Goal: Task Accomplishment & Management: Manage account settings

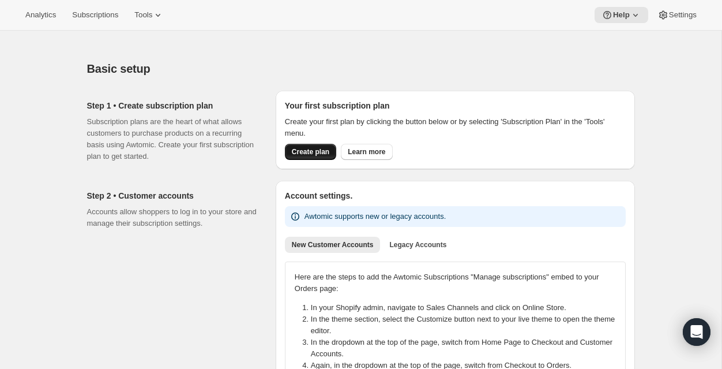
click at [313, 154] on span "Create plan" at bounding box center [310, 151] width 37 height 9
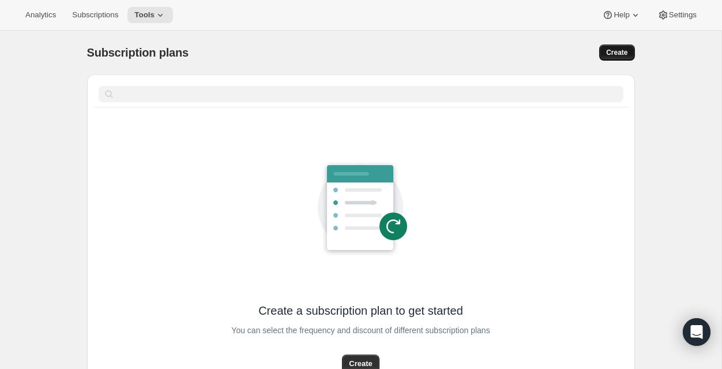
click at [614, 52] on span "Create" at bounding box center [616, 52] width 21 height 9
select select "WEEK"
select select "MONTH"
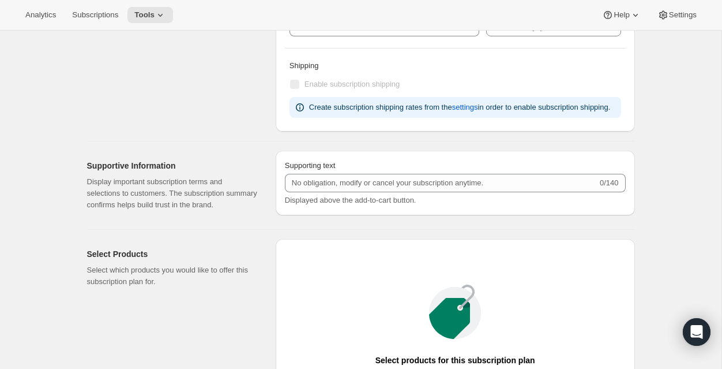
scroll to position [792, 0]
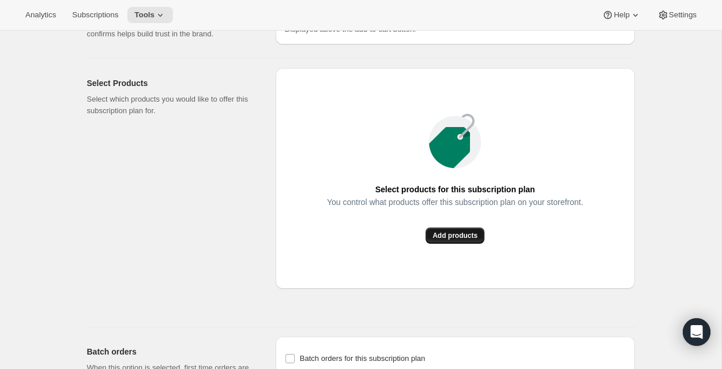
click at [456, 240] on span "Add products" at bounding box center [455, 235] width 45 height 9
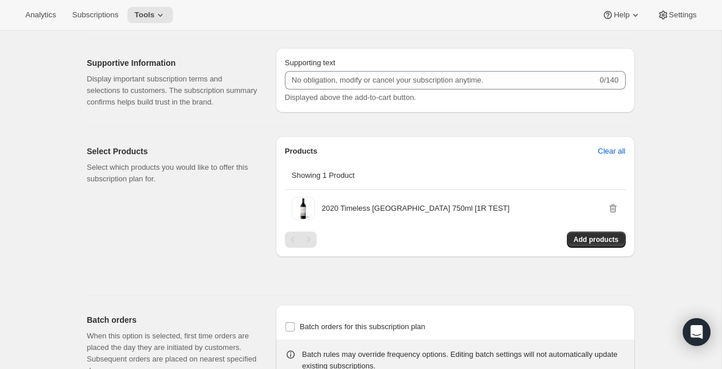
scroll to position [480, 0]
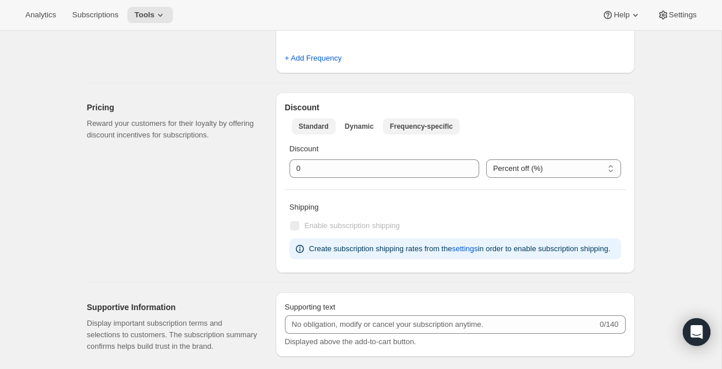
click at [427, 120] on button "Frequency-specific" at bounding box center [421, 126] width 77 height 16
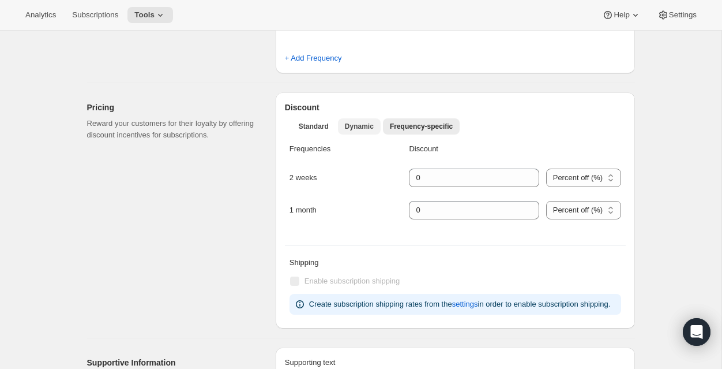
click at [344, 126] on button "Dynamic" at bounding box center [359, 126] width 43 height 16
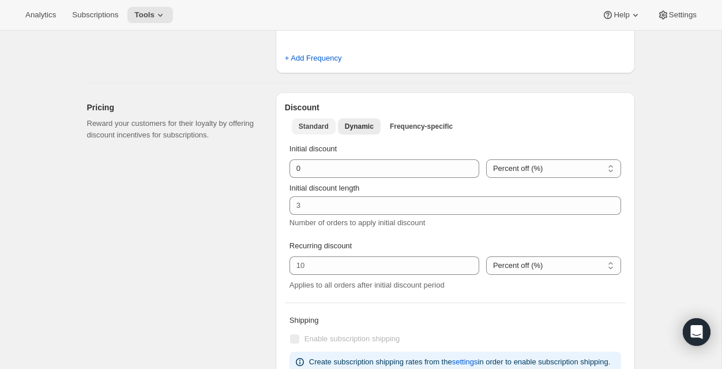
click at [314, 126] on span "Standard" at bounding box center [314, 126] width 30 height 9
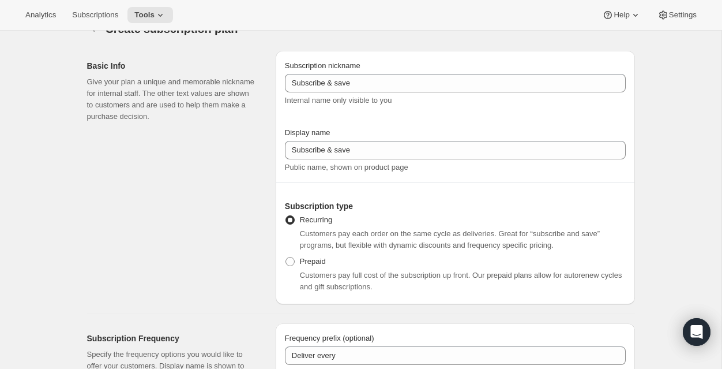
scroll to position [0, 0]
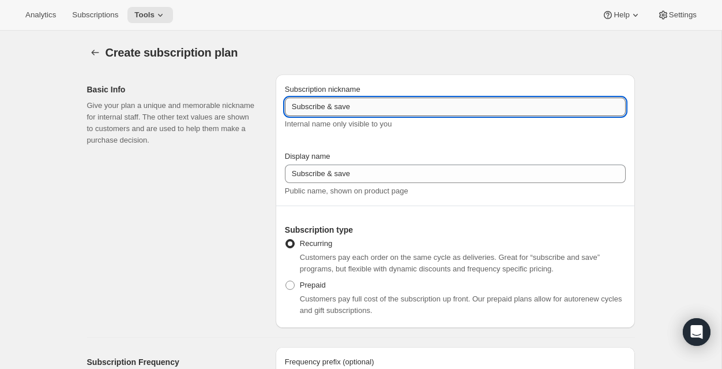
click at [367, 110] on input "Subscribe & save" at bounding box center [455, 106] width 341 height 18
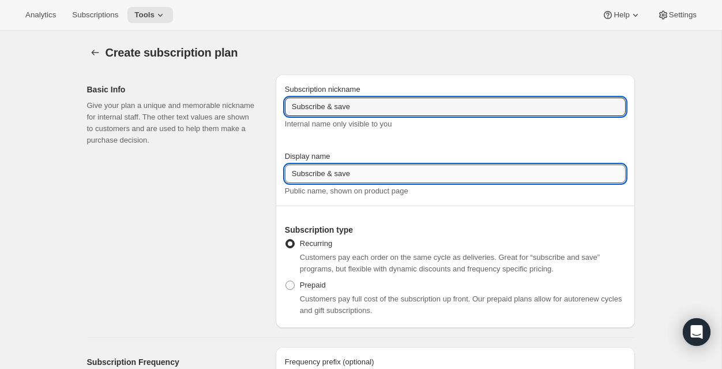
click at [371, 171] on input "Subscribe & save" at bounding box center [455, 173] width 341 height 18
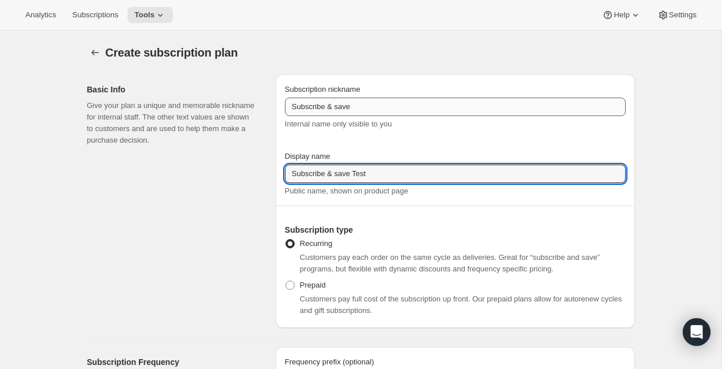
type input "Subscribe & save Test"
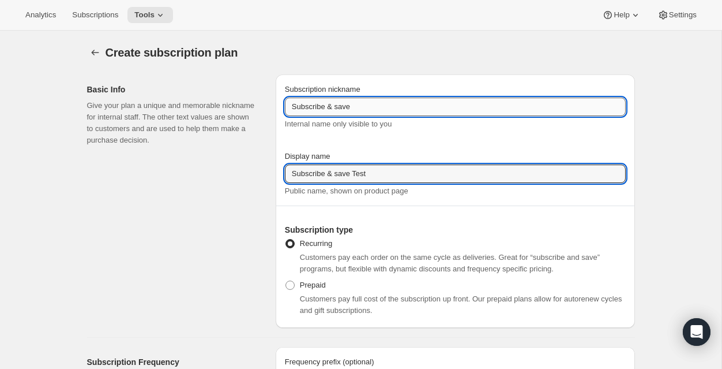
click at [378, 106] on input "Subscribe & save" at bounding box center [455, 106] width 341 height 18
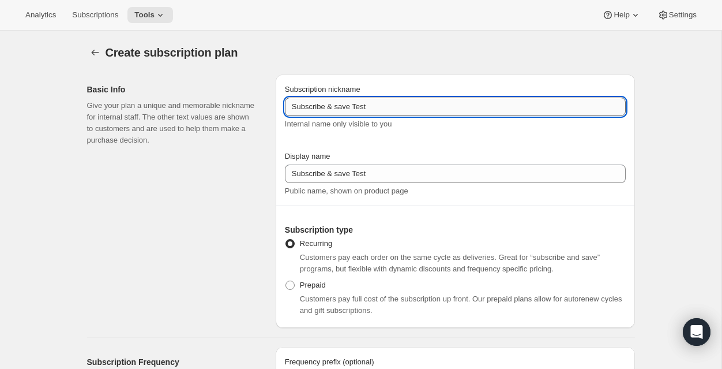
click at [337, 107] on input "Subscribe & save Test" at bounding box center [455, 106] width 341 height 18
click at [340, 107] on input "Subscribe & save Test" at bounding box center [455, 106] width 341 height 18
type input "Subscribe & Save Test"
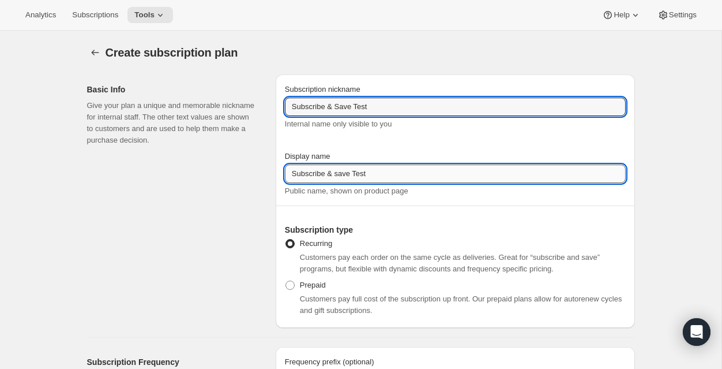
click at [339, 172] on input "Subscribe & save Test" at bounding box center [455, 173] width 341 height 18
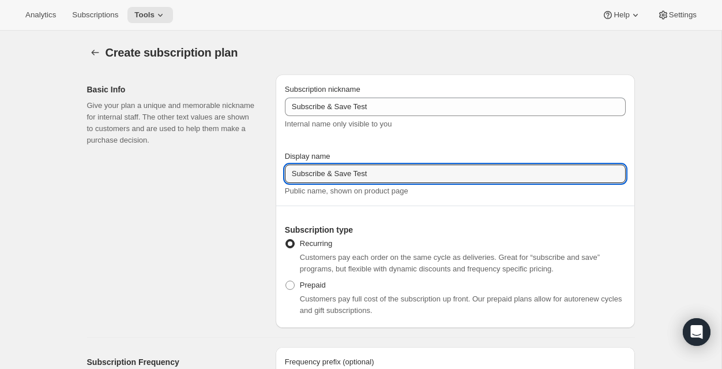
type input "Subscribe & Save Test"
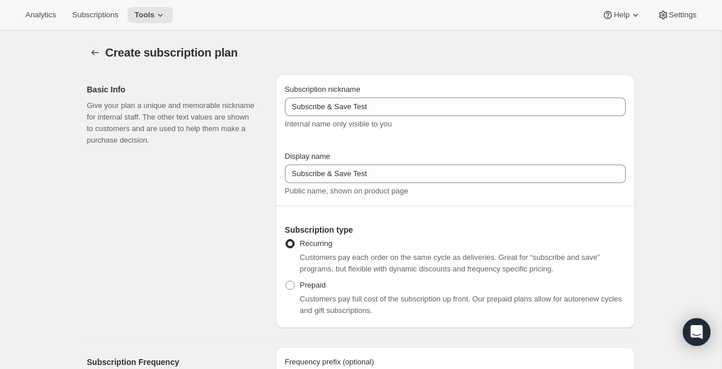
click at [392, 121] on span "Internal name only visible to you" at bounding box center [338, 123] width 107 height 9
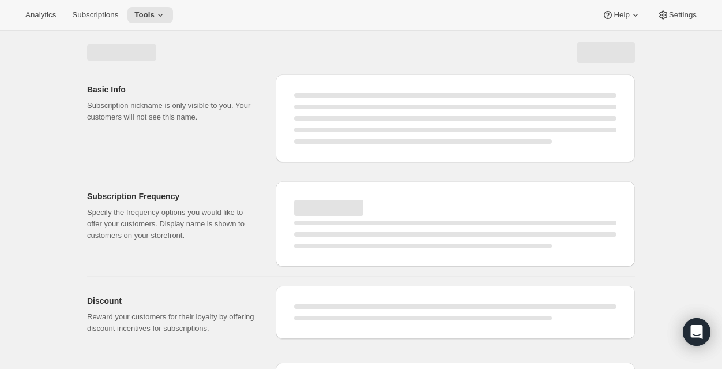
select select "WEEK"
select select "MONTH"
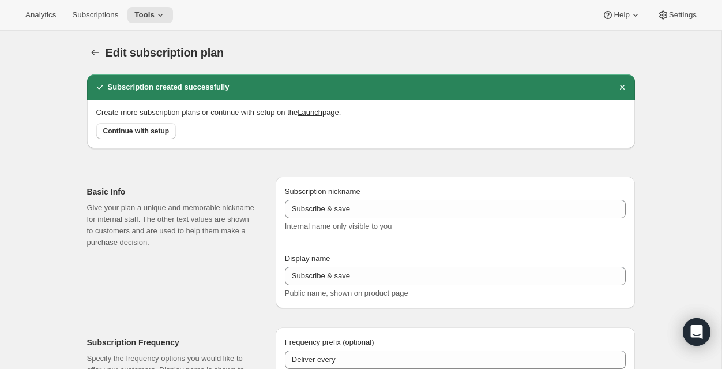
type input "Subscribe & Save Test"
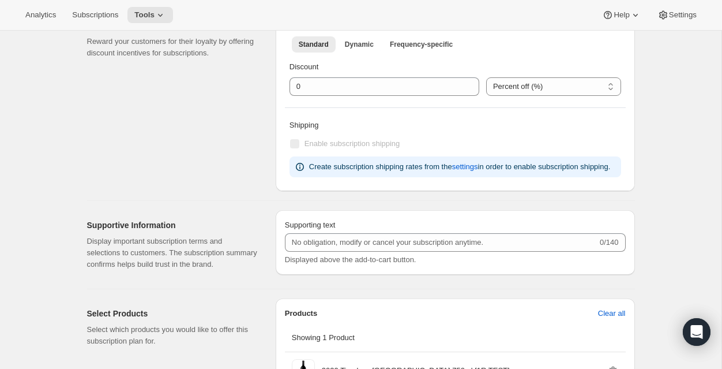
scroll to position [785, 0]
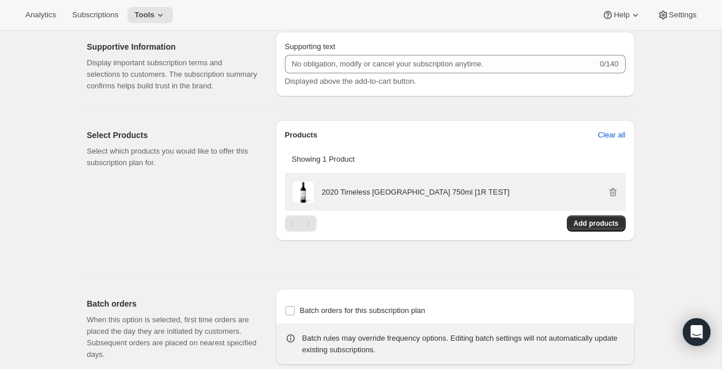
click at [336, 198] on p "2020 Timeless [GEOGRAPHIC_DATA] 750ml [1R TEST]" at bounding box center [416, 192] width 188 height 12
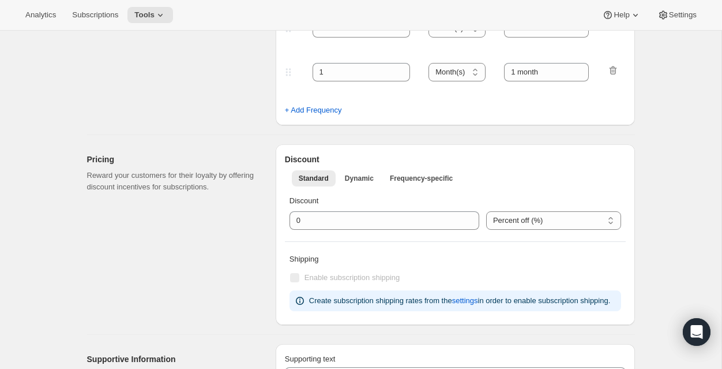
scroll to position [0, 0]
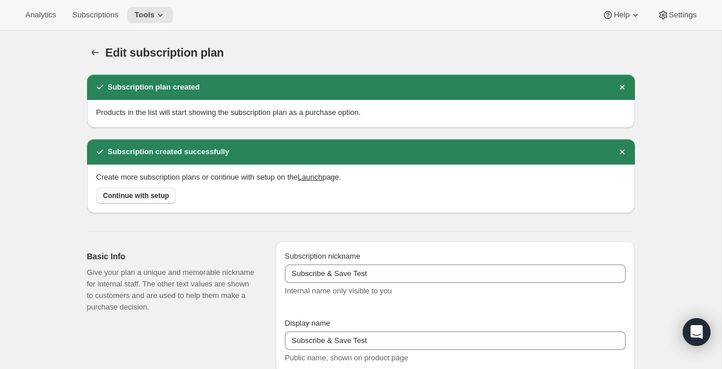
click at [130, 192] on span "Continue with setup" at bounding box center [136, 195] width 66 height 9
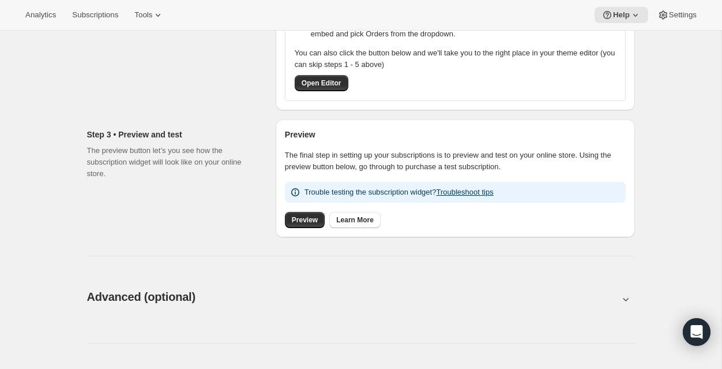
scroll to position [381, 0]
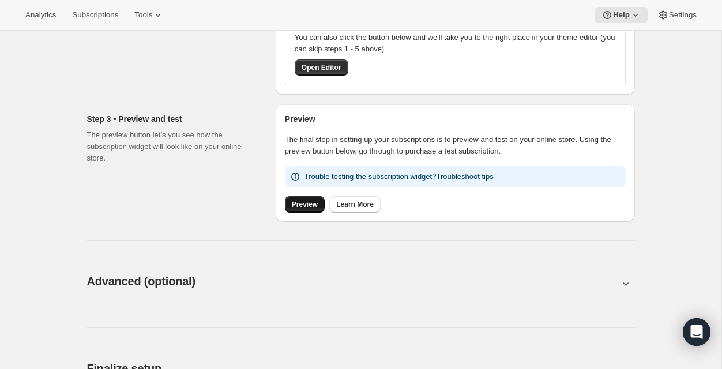
click at [302, 200] on span "Preview" at bounding box center [305, 204] width 26 height 9
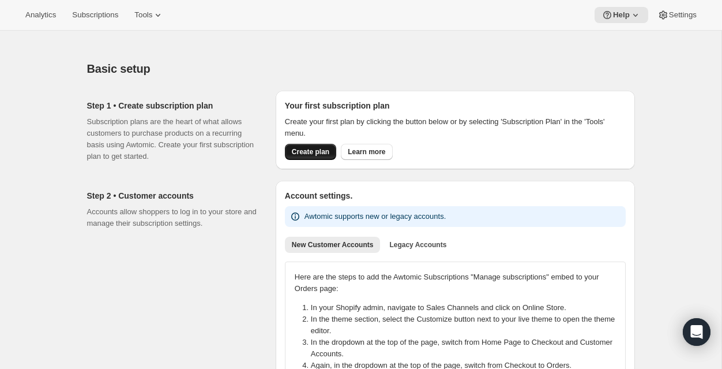
click at [322, 152] on span "Create plan" at bounding box center [310, 151] width 37 height 9
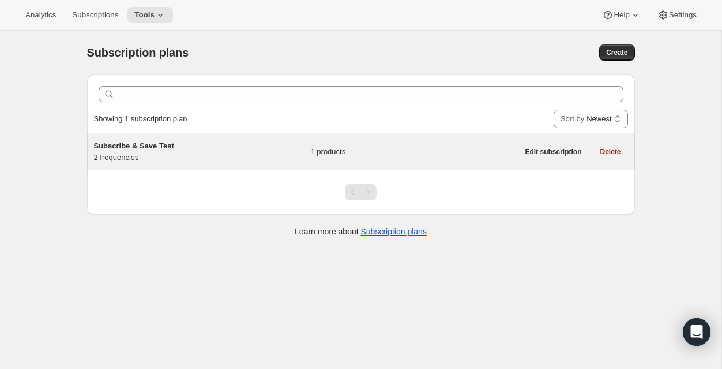
click at [256, 150] on div "Subscribe & Save Test 2 frequencies 1 products" at bounding box center [306, 151] width 425 height 23
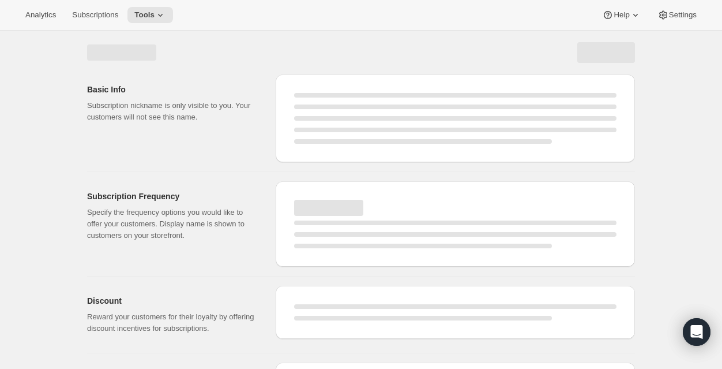
select select "WEEK"
select select "MONTH"
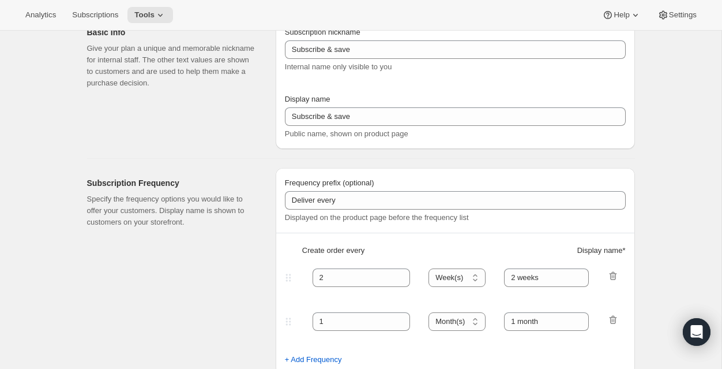
type input "Subscribe & Save Test"
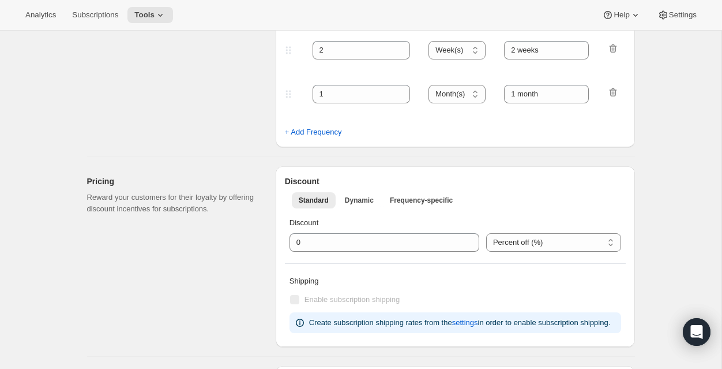
scroll to position [434, 0]
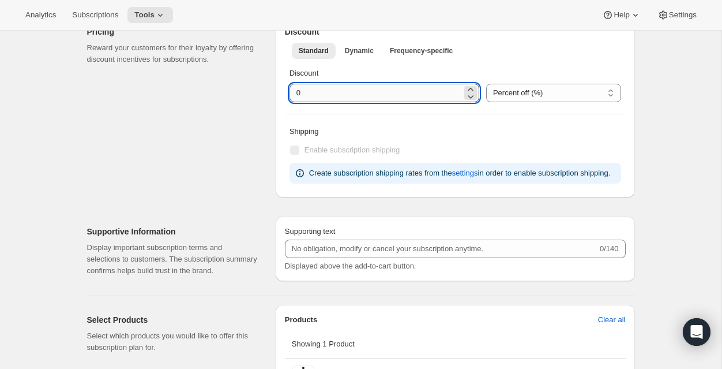
click at [343, 90] on input "integer" at bounding box center [376, 93] width 172 height 18
type input "100"
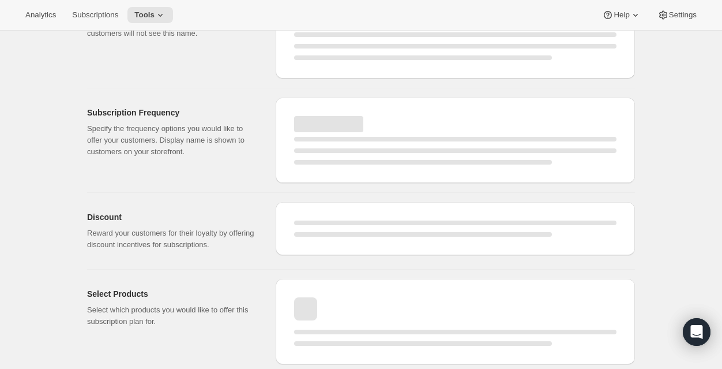
select select "WEEK"
select select "MONTH"
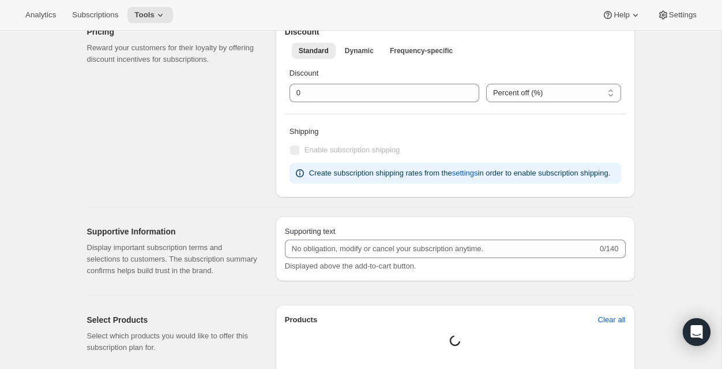
type input "100"
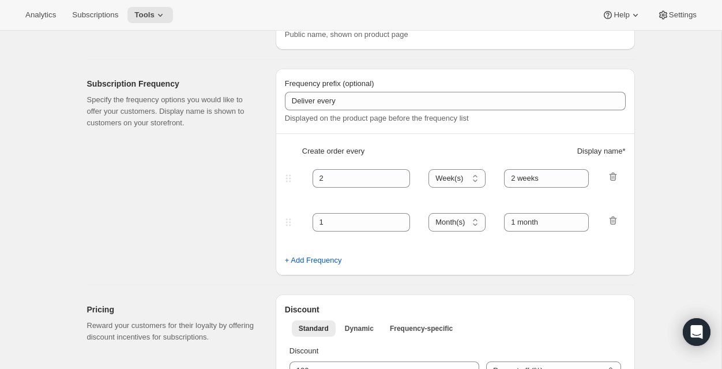
scroll to position [0, 0]
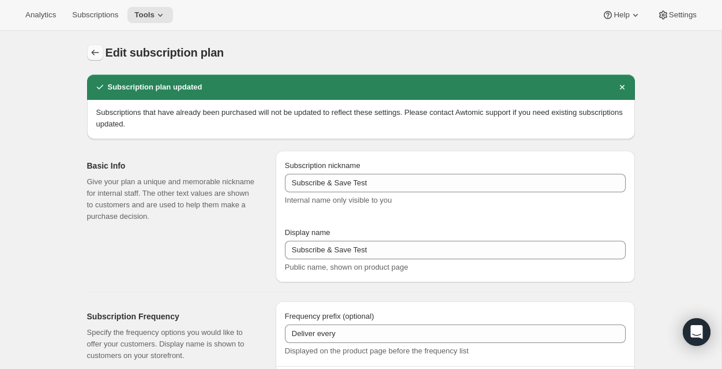
click at [98, 52] on icon "Subscription plans" at bounding box center [95, 53] width 12 height 12
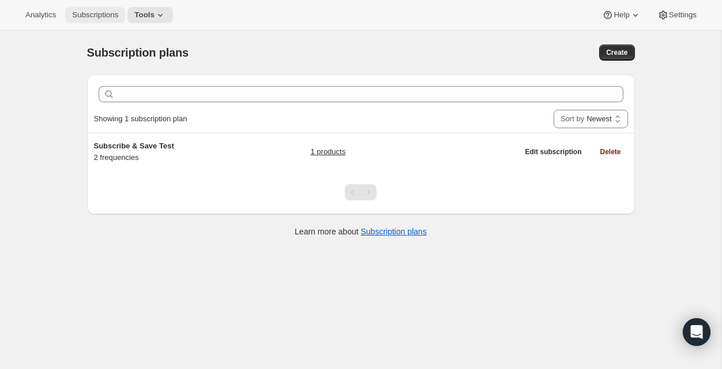
click at [89, 15] on span "Subscriptions" at bounding box center [95, 14] width 46 height 9
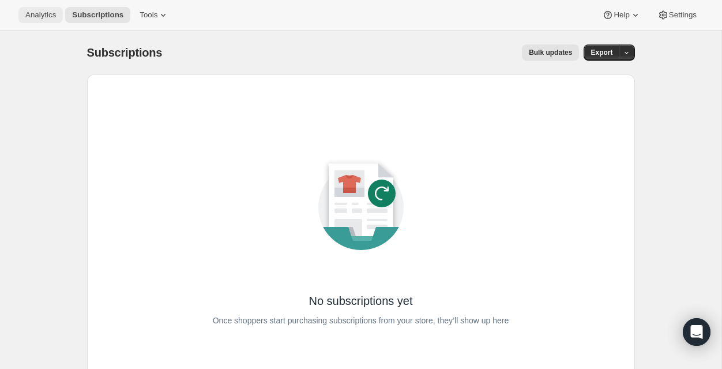
click at [48, 17] on span "Analytics" at bounding box center [40, 14] width 31 height 9
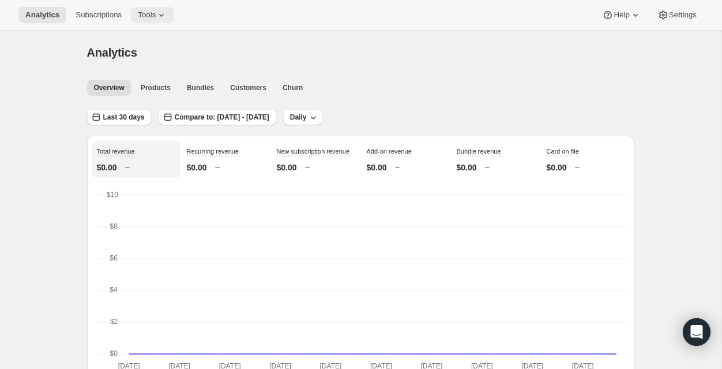
click at [144, 14] on span "Tools" at bounding box center [147, 14] width 18 height 9
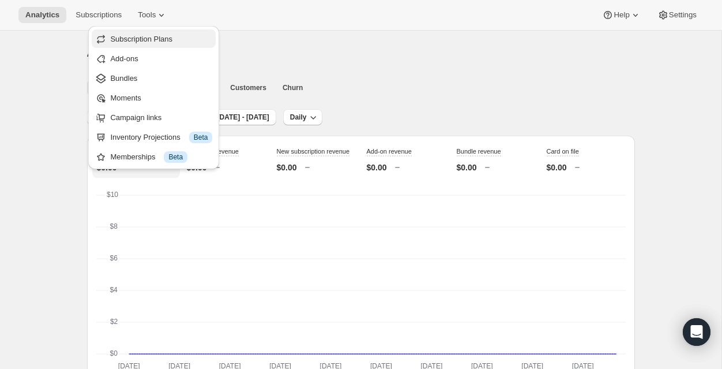
click at [141, 32] on button "Subscription Plans" at bounding box center [154, 38] width 124 height 18
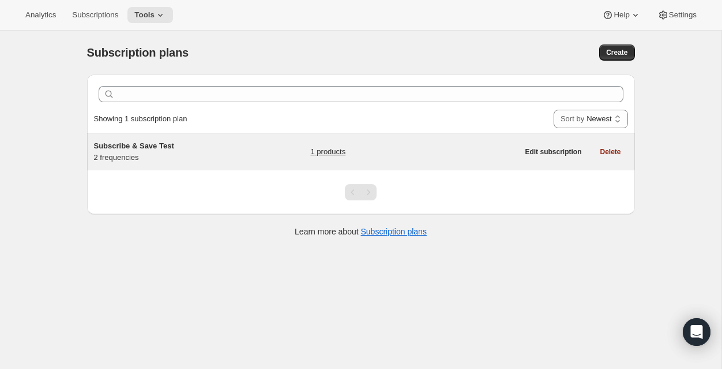
click at [258, 150] on div "Subscribe & Save Test 2 frequencies 1 products" at bounding box center [306, 151] width 425 height 23
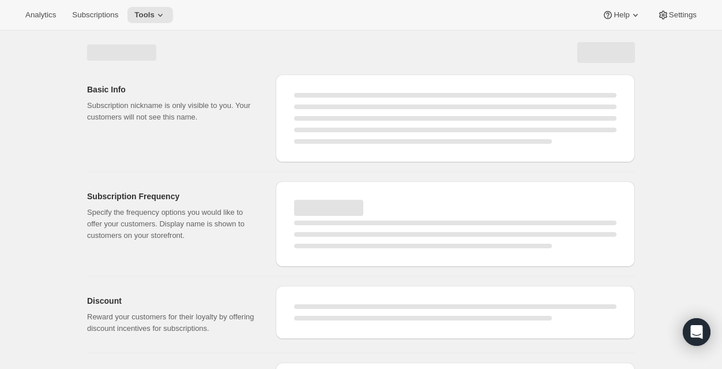
select select "WEEK"
select select "MONTH"
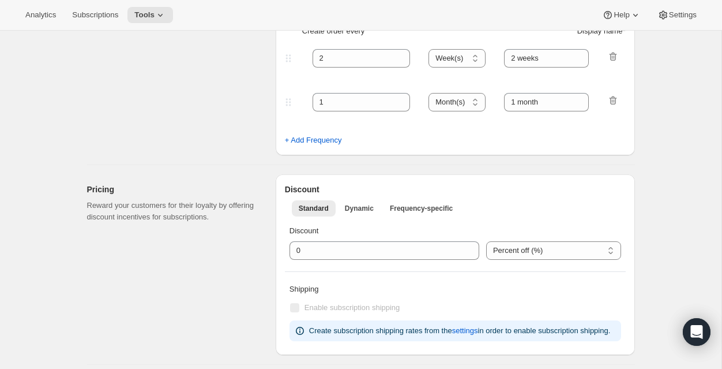
type input "Subscribe & Save Test"
type input "100"
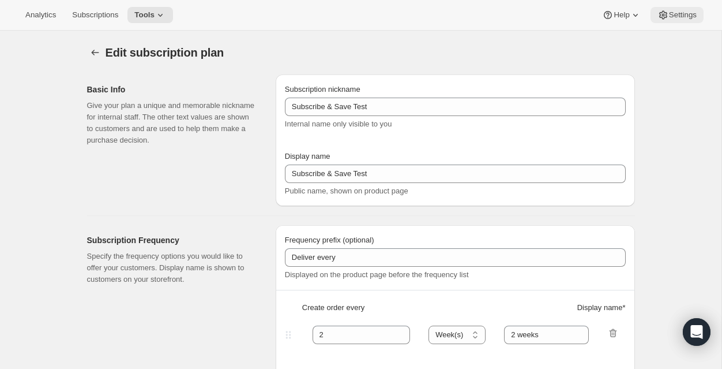
click at [693, 19] on span "Settings" at bounding box center [683, 14] width 28 height 9
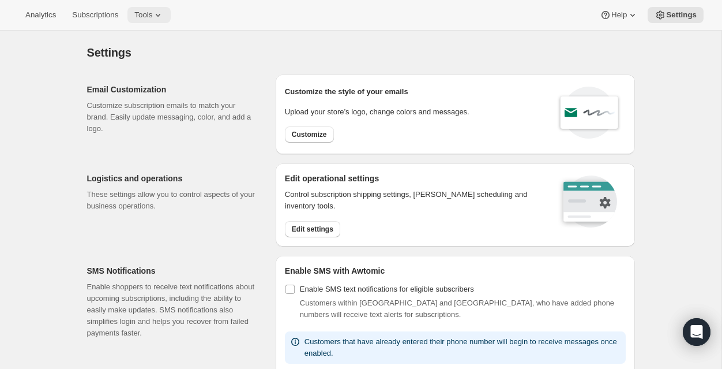
click at [151, 12] on span "Tools" at bounding box center [143, 14] width 18 height 9
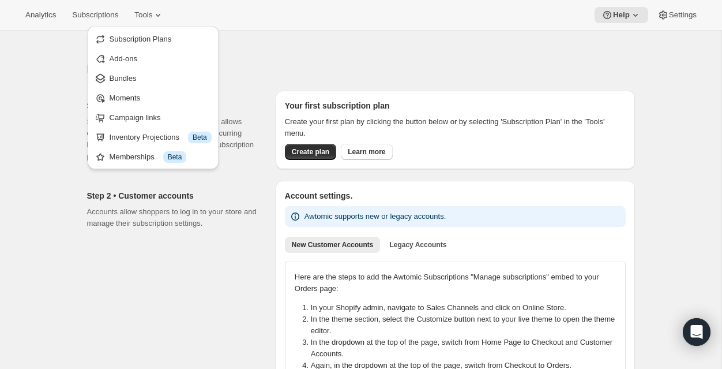
click at [257, 246] on div "Step 2 • Customer accounts Accounts allow shoppers to log in to your store and …" at bounding box center [176, 328] width 179 height 295
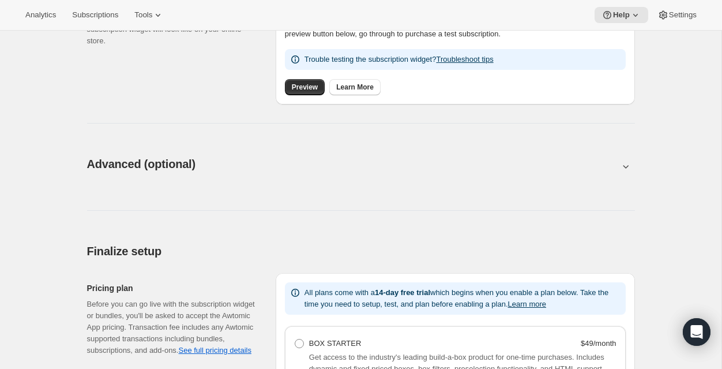
scroll to position [496, 0]
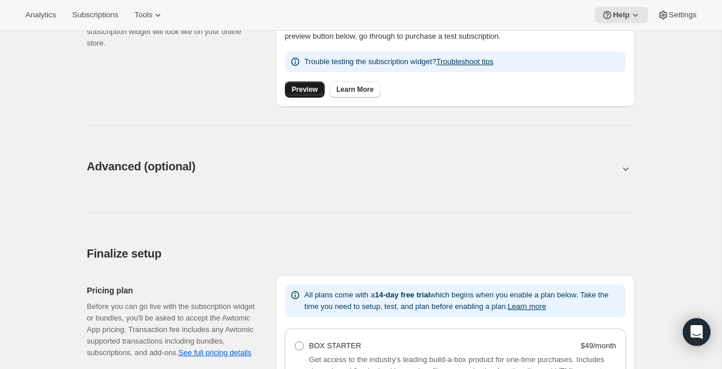
click at [304, 88] on span "Preview" at bounding box center [305, 89] width 26 height 9
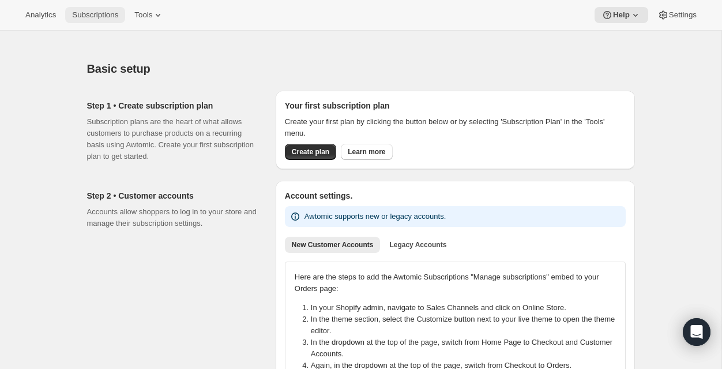
click at [104, 18] on span "Subscriptions" at bounding box center [95, 14] width 46 height 9
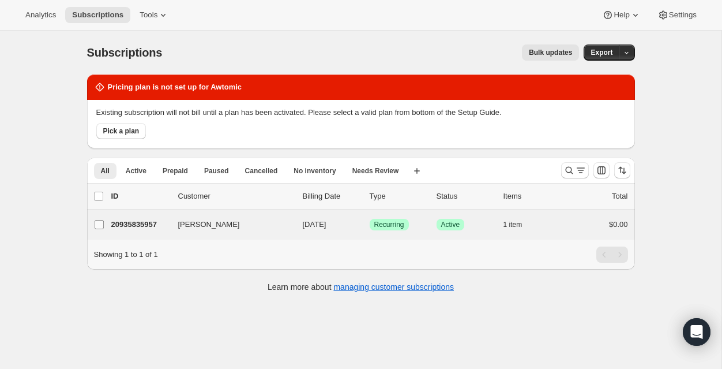
click at [102, 226] on input "[PERSON_NAME]" at bounding box center [99, 224] width 9 height 9
checkbox input "true"
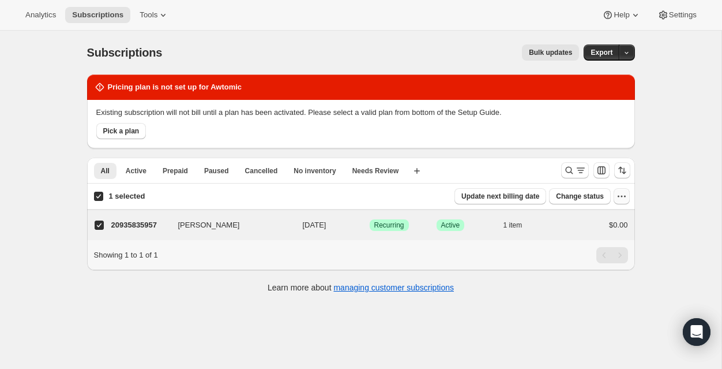
click at [626, 196] on icon "button" at bounding box center [622, 196] width 12 height 12
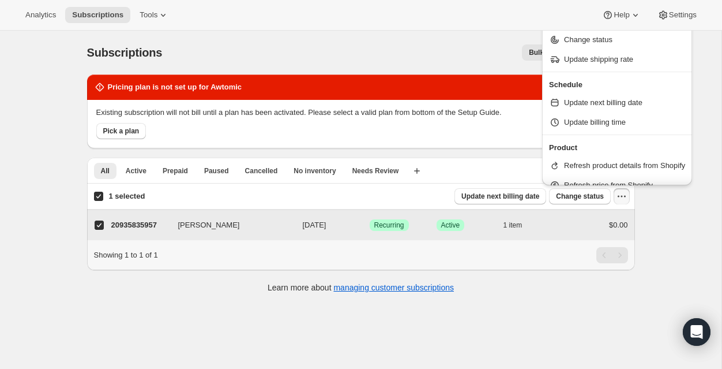
click at [585, 216] on div "[PERSON_NAME] 20935835957 [PERSON_NAME] [DATE] Success Recurring Success Active…" at bounding box center [361, 225] width 548 height 30
checkbox input "false"
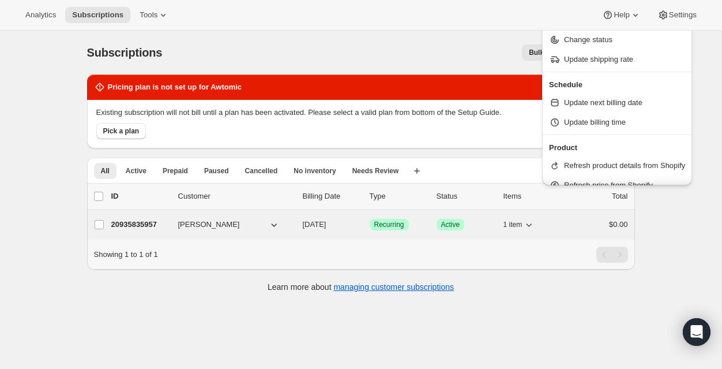
click at [558, 229] on div "1 item" at bounding box center [533, 224] width 58 height 16
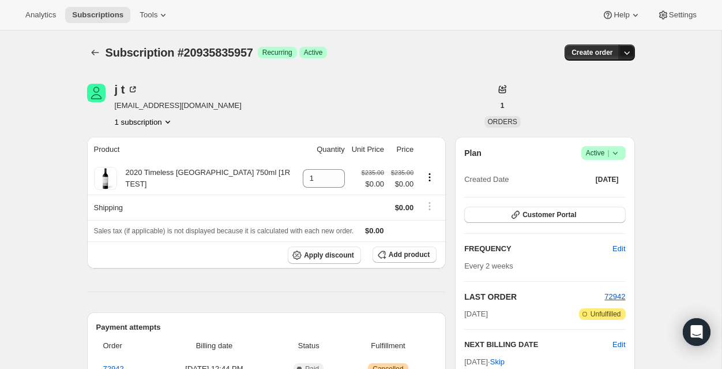
click at [626, 46] on button "button" at bounding box center [627, 52] width 16 height 16
click at [426, 57] on div "Subscription #20935835957 Success Recurring Success Active" at bounding box center [273, 52] width 334 height 16
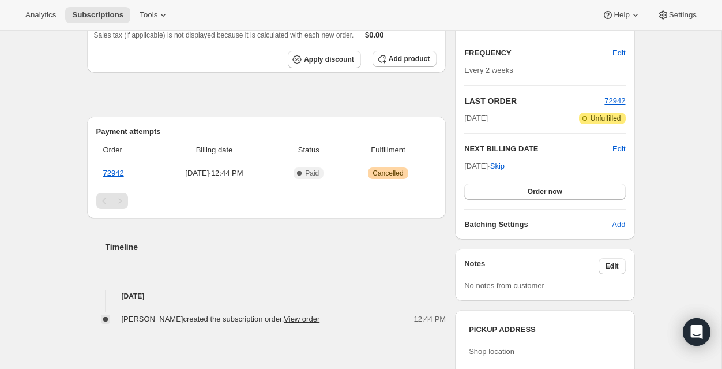
scroll to position [153, 0]
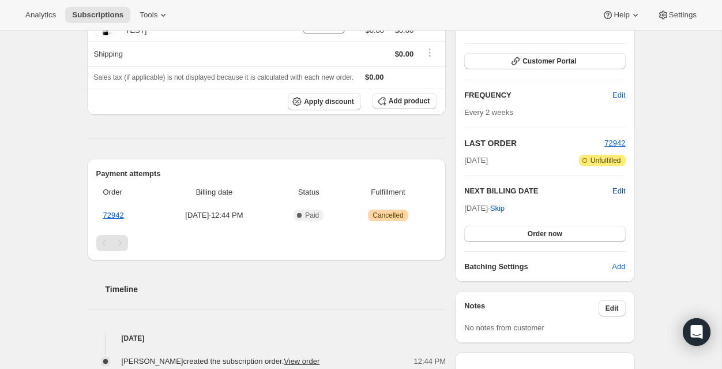
click at [614, 192] on span "Edit" at bounding box center [619, 191] width 13 height 12
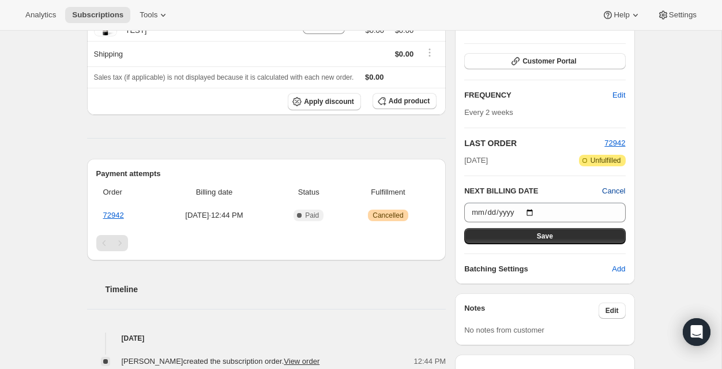
click at [614, 192] on span "Cancel" at bounding box center [613, 191] width 23 height 12
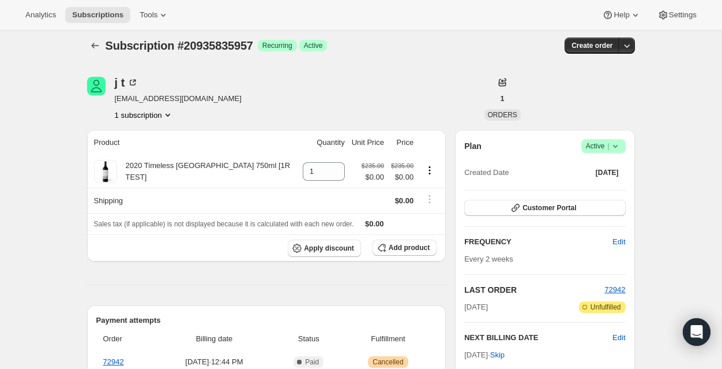
scroll to position [0, 0]
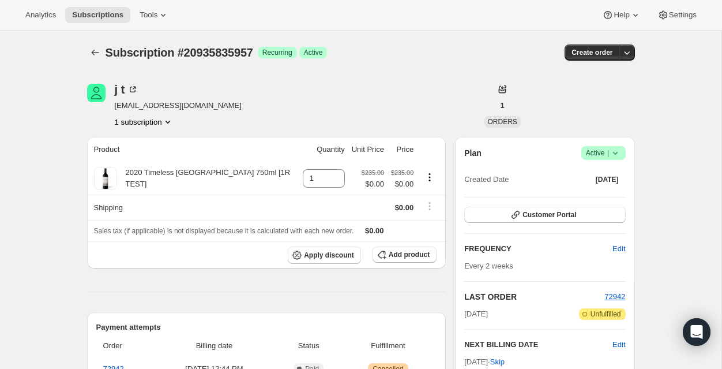
click at [155, 120] on button "1 subscription" at bounding box center [144, 122] width 59 height 12
click at [93, 47] on icon "Subscriptions" at bounding box center [95, 53] width 12 height 12
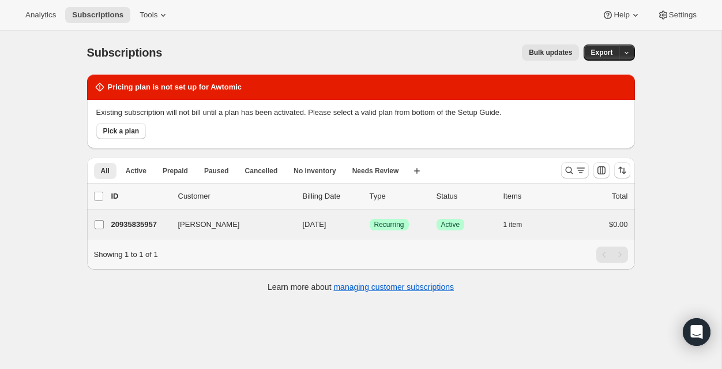
click at [95, 227] on input "[PERSON_NAME]" at bounding box center [99, 224] width 9 height 9
checkbox input "true"
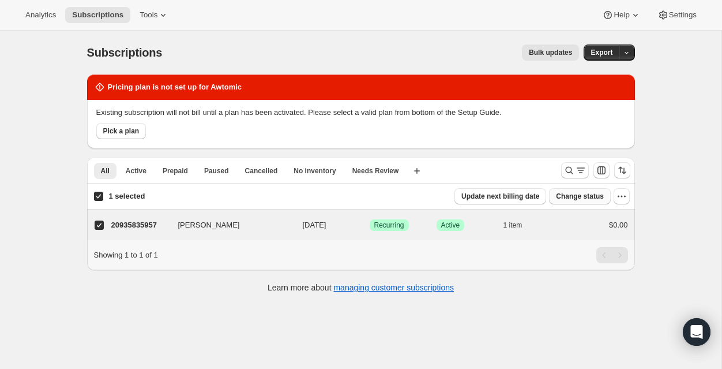
click at [594, 195] on span "Change status" at bounding box center [580, 195] width 48 height 9
select select "11"
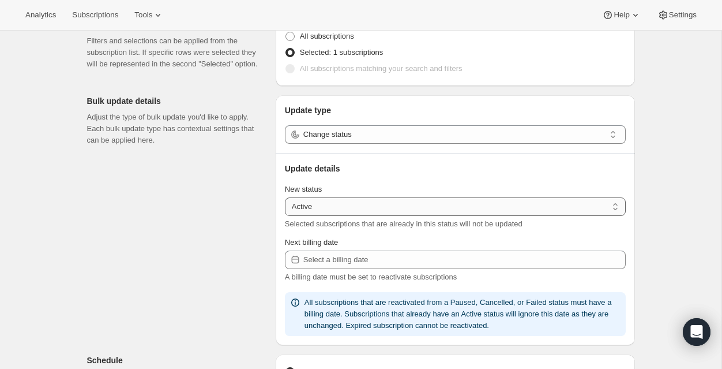
scroll to position [77, 0]
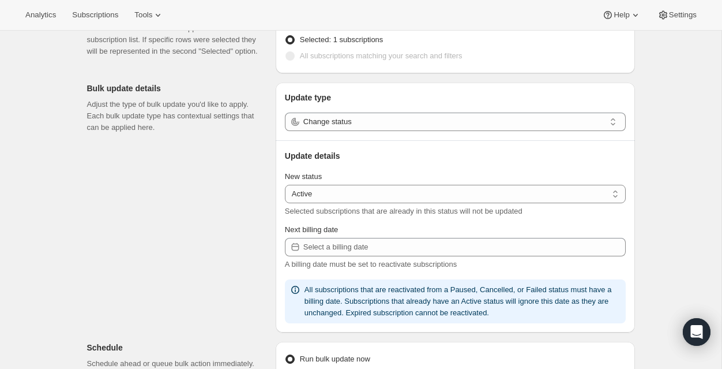
click at [349, 183] on div "New status Active Paused Cancelled Active Selected subscriptions that are alrea…" at bounding box center [455, 194] width 341 height 46
click at [347, 191] on select "Active Paused Cancelled" at bounding box center [455, 194] width 341 height 18
select select "cancelled"
click at [285, 185] on select "Active Paused Cancelled" at bounding box center [455, 194] width 341 height 18
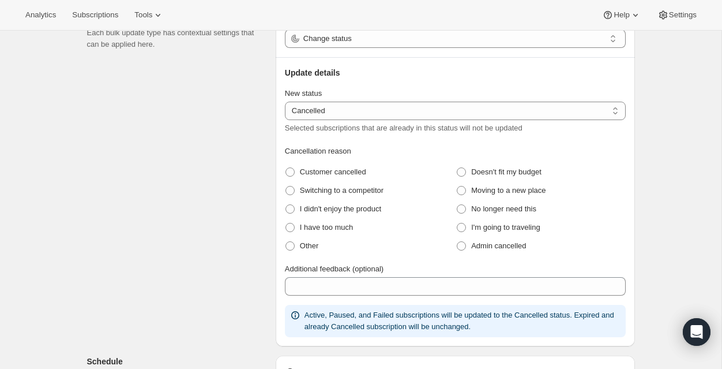
scroll to position [170, 0]
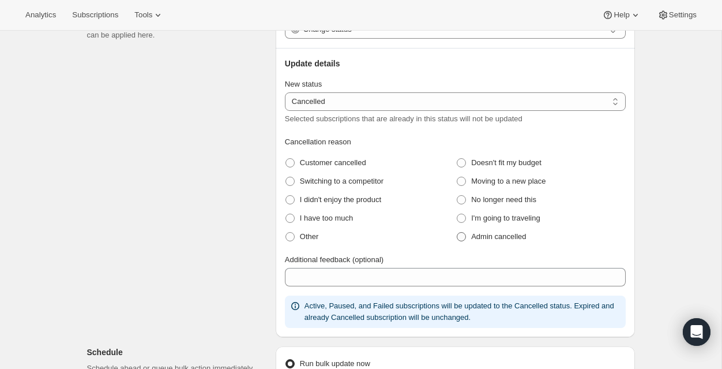
click at [500, 233] on span "Admin cancelled" at bounding box center [498, 236] width 55 height 9
click at [457, 232] on cancelled "Admin cancelled" at bounding box center [457, 232] width 1 height 1
radio cancelled "true"
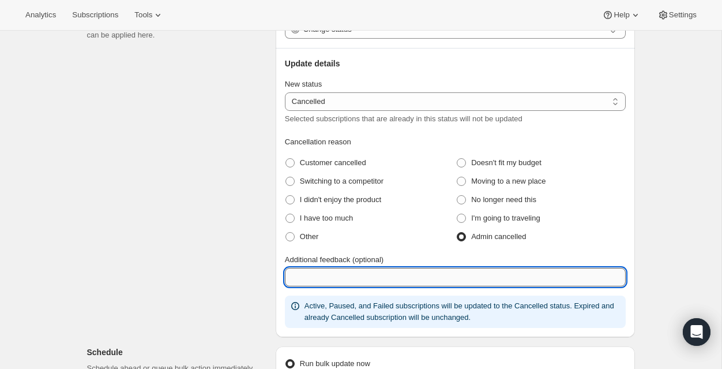
click at [415, 278] on input "Additional feedback (optional)" at bounding box center [455, 277] width 341 height 18
type input "Test"
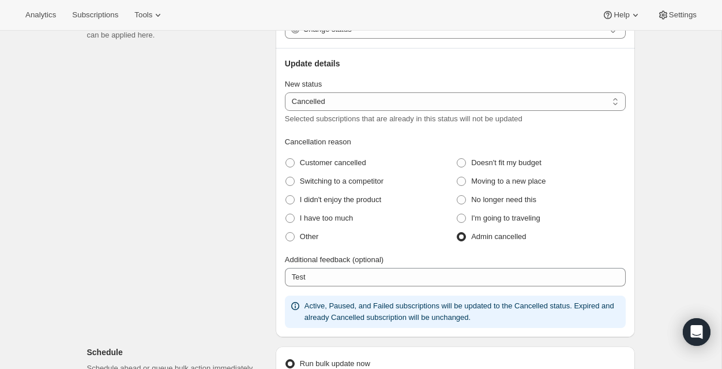
click at [176, 218] on div "Subscriptions to update Filters and selections can be applied from the subscrip…" at bounding box center [356, 311] width 557 height 813
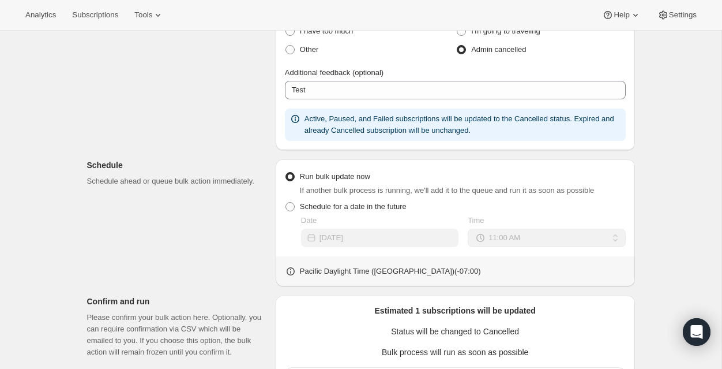
scroll to position [538, 0]
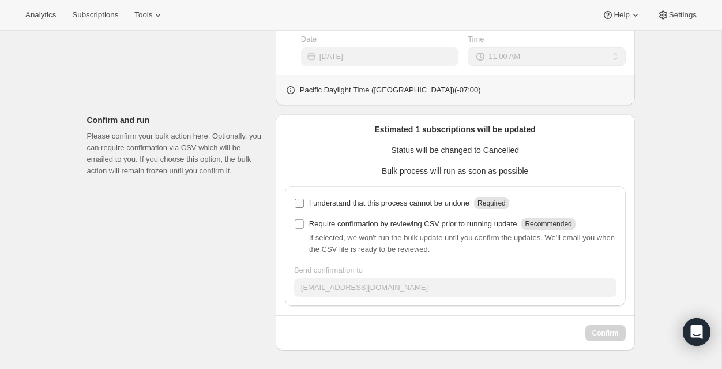
click at [425, 202] on p "I understand that this process cannot be undone" at bounding box center [389, 203] width 160 height 12
click at [304, 202] on input "I understand that this process cannot be undone Required" at bounding box center [299, 202] width 9 height 9
checkbox input "true"
click at [437, 224] on p "Require confirmation by reviewing CSV prior to running update" at bounding box center [413, 224] width 208 height 12
click at [304, 224] on input "Require confirmation by reviewing CSV prior to running update Recommended" at bounding box center [299, 223] width 9 height 9
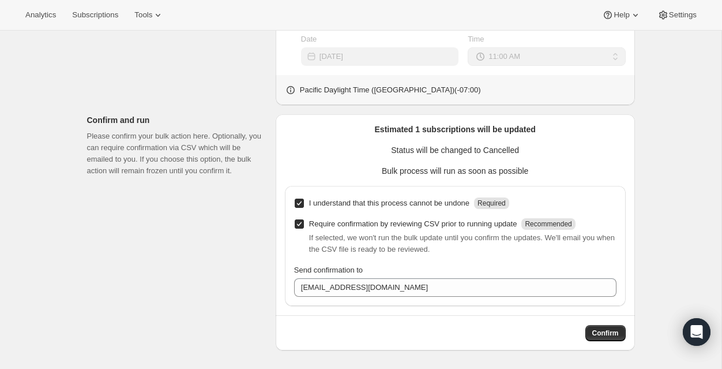
click at [437, 224] on p "Require confirmation by reviewing CSV prior to running update" at bounding box center [413, 224] width 208 height 12
click at [304, 224] on input "Require confirmation by reviewing CSV prior to running update Recommended" at bounding box center [299, 223] width 9 height 9
checkbox input "false"
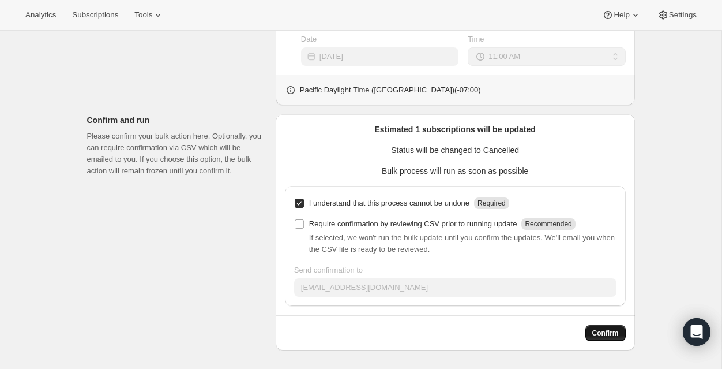
click at [603, 333] on span "Confirm" at bounding box center [605, 332] width 27 height 9
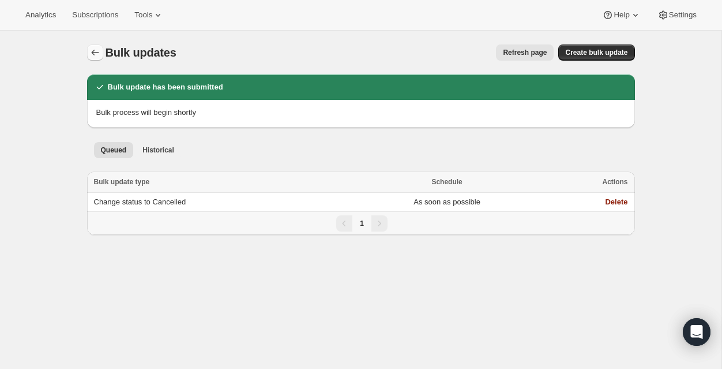
click at [93, 54] on icon "Bulk updates" at bounding box center [95, 53] width 12 height 12
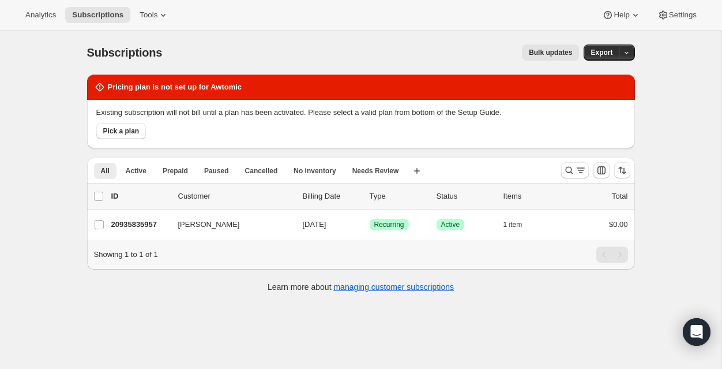
click at [557, 53] on span "Bulk updates" at bounding box center [550, 52] width 43 height 9
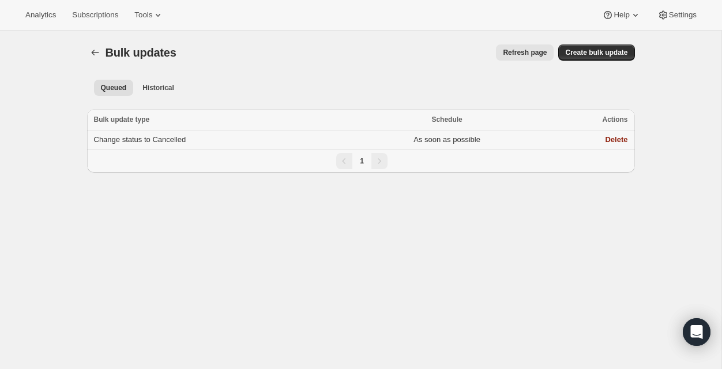
click at [500, 138] on td "As soon as possible" at bounding box center [447, 139] width 190 height 19
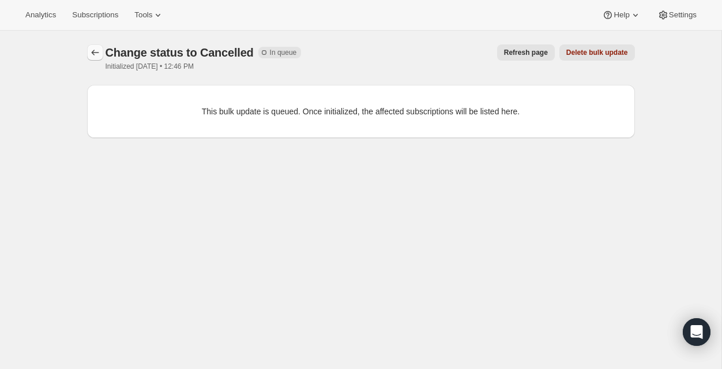
click at [96, 54] on icon "button" at bounding box center [95, 53] width 12 height 12
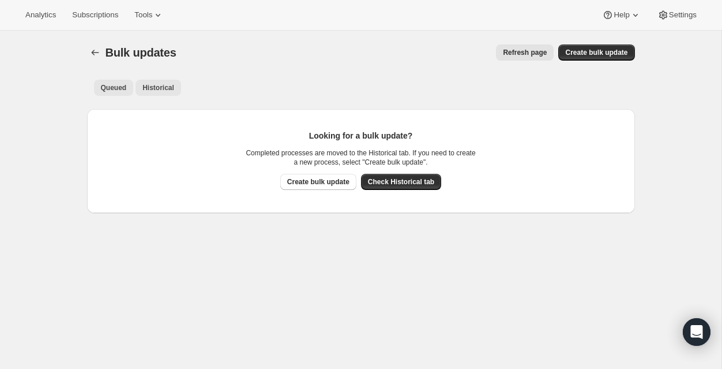
click at [153, 84] on span "Historical" at bounding box center [158, 87] width 32 height 9
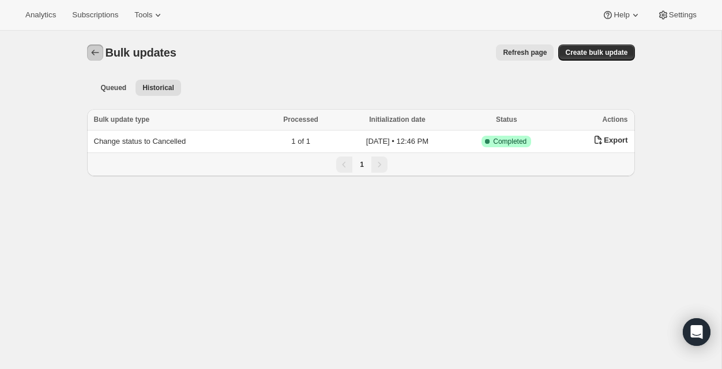
click at [95, 44] on button "Bulk updates" at bounding box center [95, 52] width 16 height 16
